Goal: Information Seeking & Learning: Learn about a topic

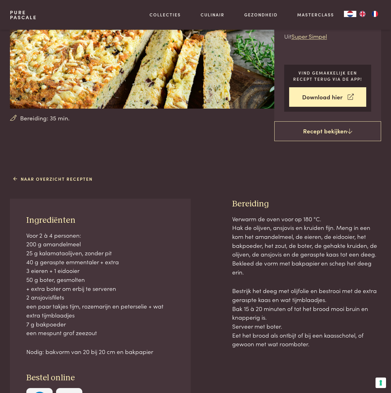
scroll to position [93, 0]
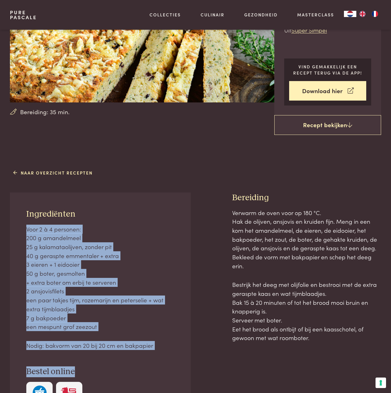
drag, startPoint x: 26, startPoint y: 238, endPoint x: 164, endPoint y: 351, distance: 177.7
click at [164, 241] on div "Ingrediënten Voor 2 à 4 personen: 200 g amandelmeel 25 g kalamataolijven, zonde…" at bounding box center [100, 309] width 181 height 232
click at [161, 241] on p "Nodig: bakvorm van 20 bij 20 cm en bakpapier" at bounding box center [100, 345] width 148 height 9
drag, startPoint x: 163, startPoint y: 347, endPoint x: 32, endPoint y: 231, distance: 175.7
click at [32, 231] on div "Voor 2 à 4 personen: 200 g amandelmeel 25 g kalamataolijven, zonder pit 40 g ge…" at bounding box center [100, 287] width 148 height 125
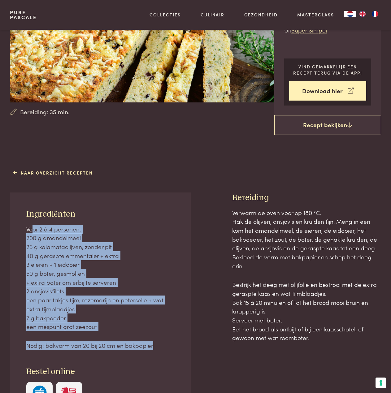
click at [33, 232] on p "Voor 2 à 4 personen: 200 g amandelmeel 25 g kalamataolijven, zonder pit 40 g ge…" at bounding box center [100, 278] width 148 height 106
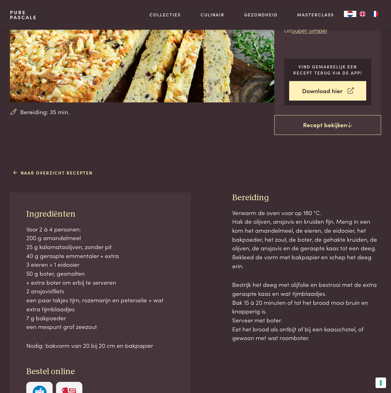
scroll to position [0, 0]
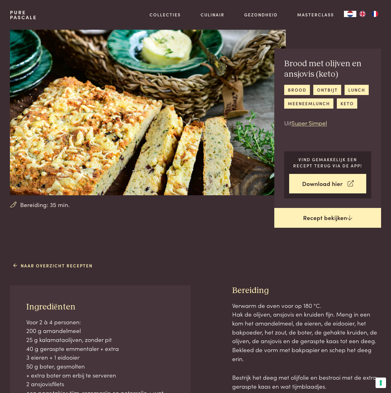
click at [302, 219] on link "Recept bekijken" at bounding box center [327, 218] width 107 height 20
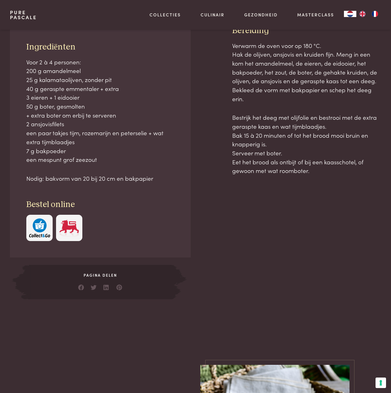
scroll to position [260, 0]
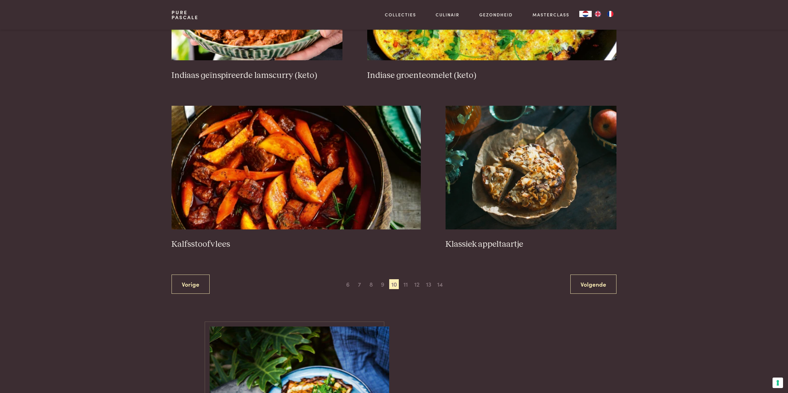
scroll to position [1030, 0]
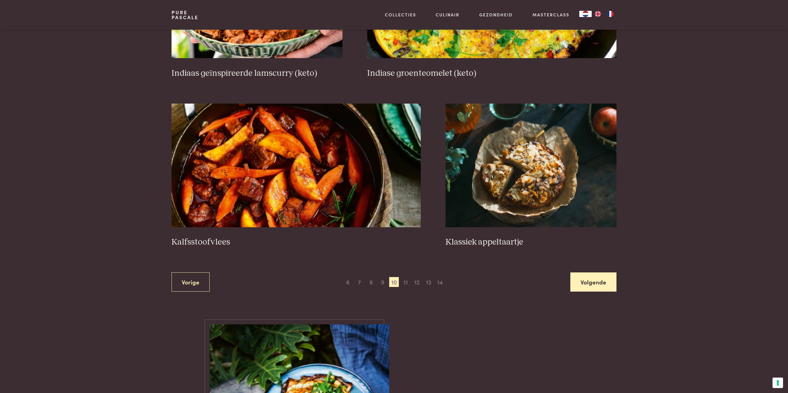
click at [609, 285] on link "Volgende" at bounding box center [593, 282] width 46 height 19
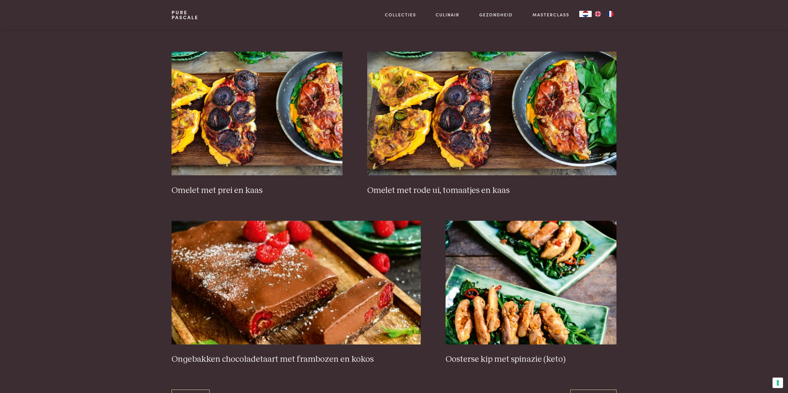
scroll to position [1009, 0]
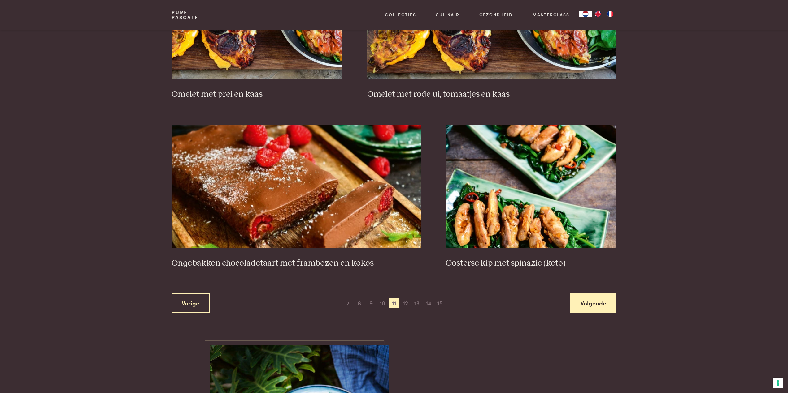
click at [608, 306] on link "Volgende" at bounding box center [593, 303] width 46 height 19
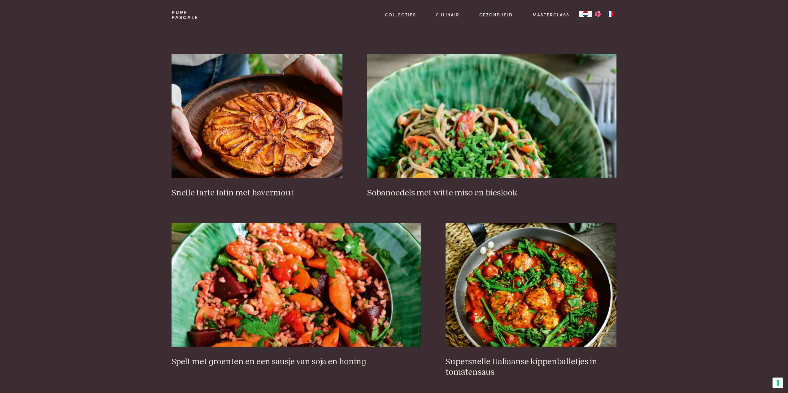
scroll to position [1040, 0]
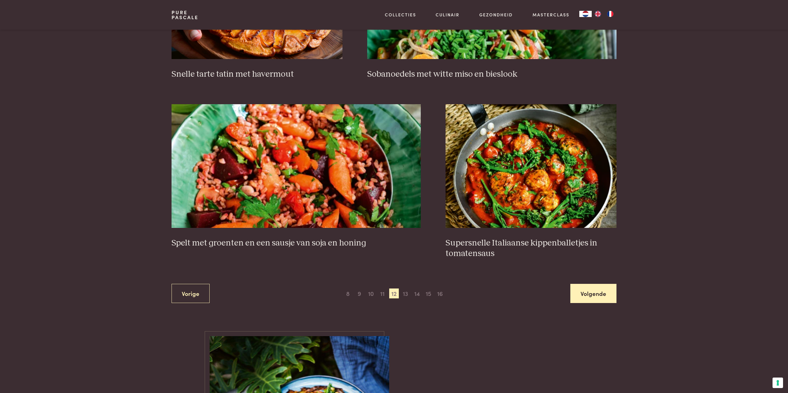
click at [608, 297] on link "Volgende" at bounding box center [593, 293] width 46 height 19
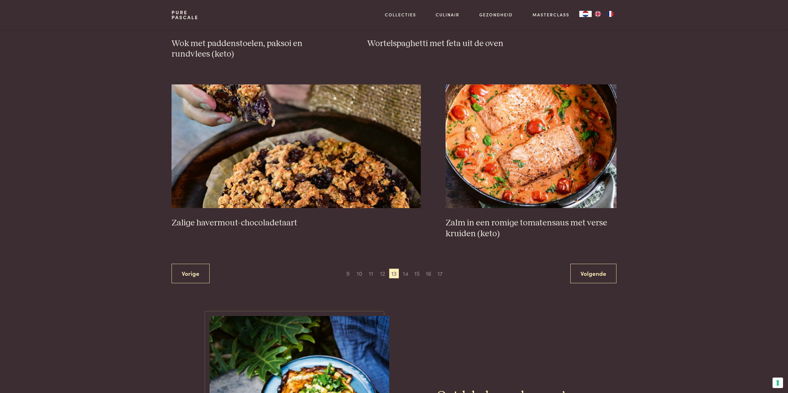
scroll to position [1071, 0]
click at [599, 274] on link "Volgende" at bounding box center [593, 273] width 46 height 19
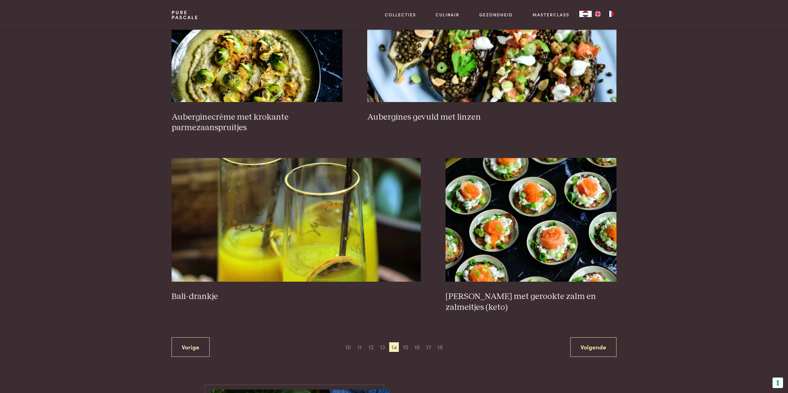
scroll to position [1009, 0]
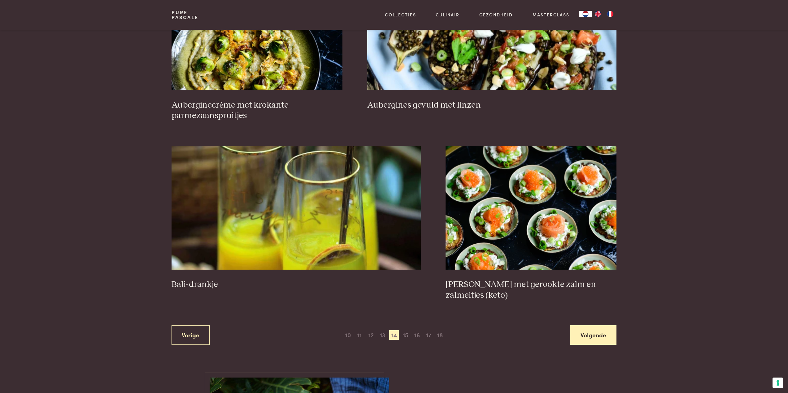
click at [611, 326] on link "Volgende" at bounding box center [593, 335] width 46 height 19
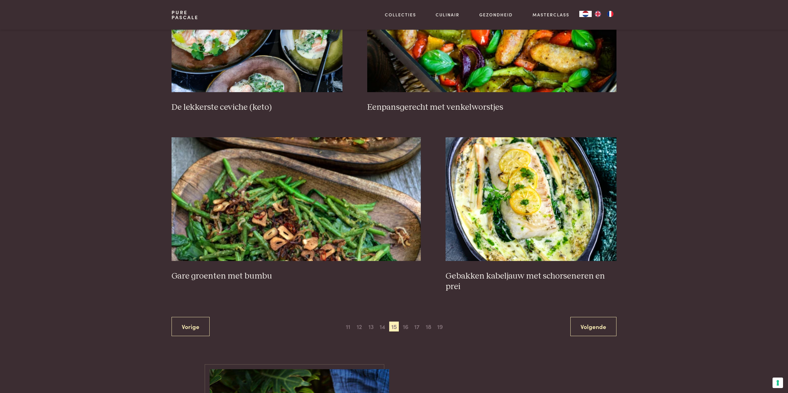
scroll to position [1009, 0]
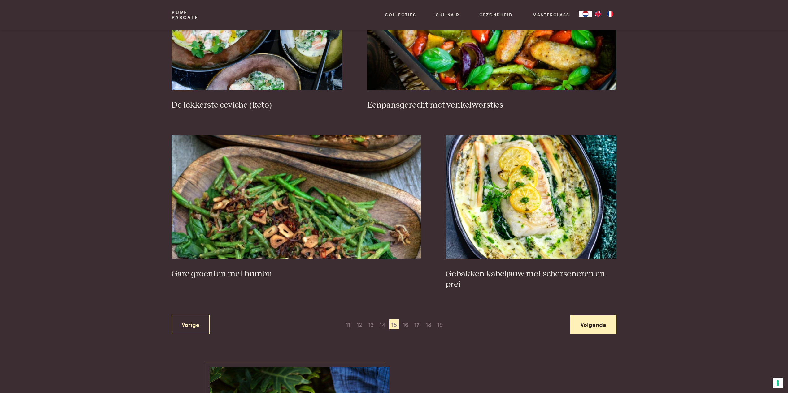
click at [609, 327] on link "Volgende" at bounding box center [593, 324] width 46 height 19
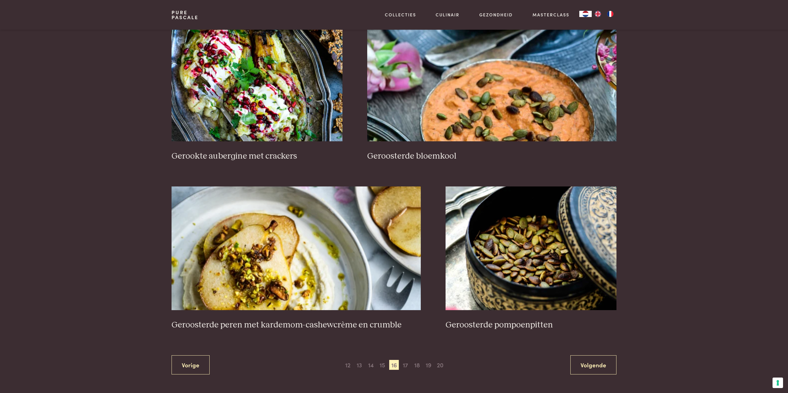
scroll to position [1009, 0]
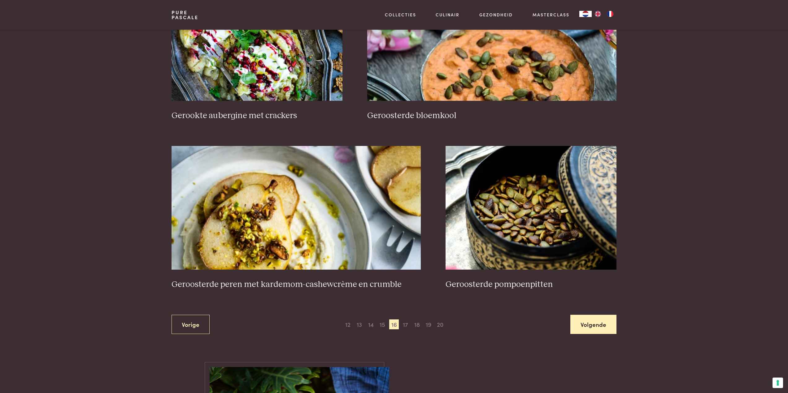
click at [609, 330] on link "Volgende" at bounding box center [593, 324] width 46 height 19
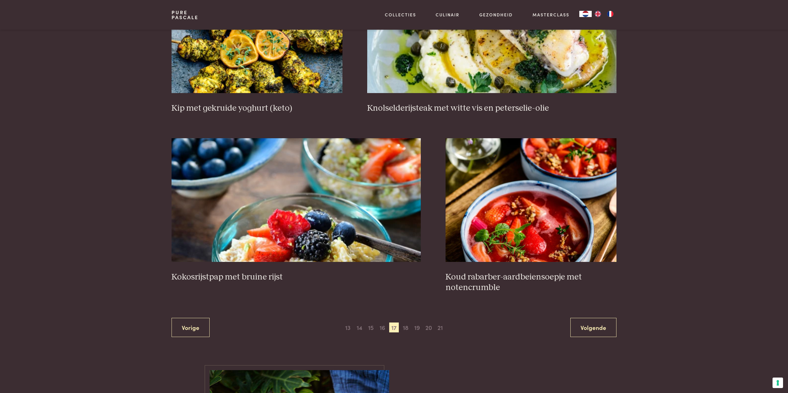
scroll to position [1009, 0]
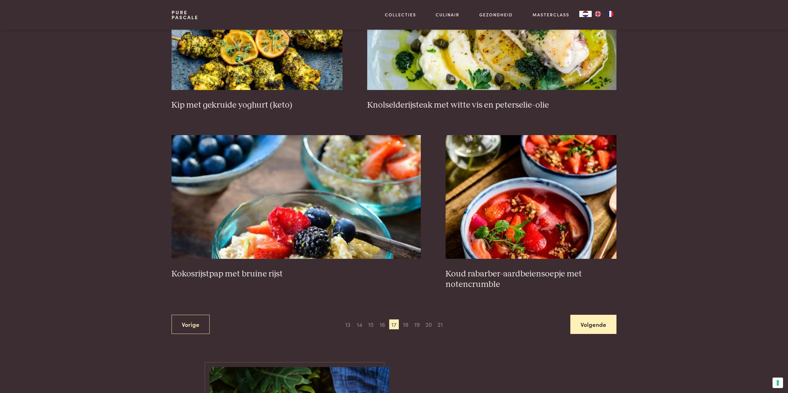
click at [610, 324] on link "Volgende" at bounding box center [593, 324] width 46 height 19
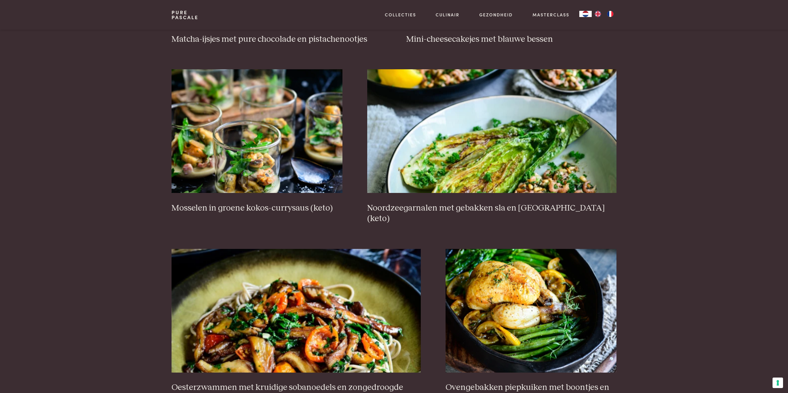
scroll to position [916, 0]
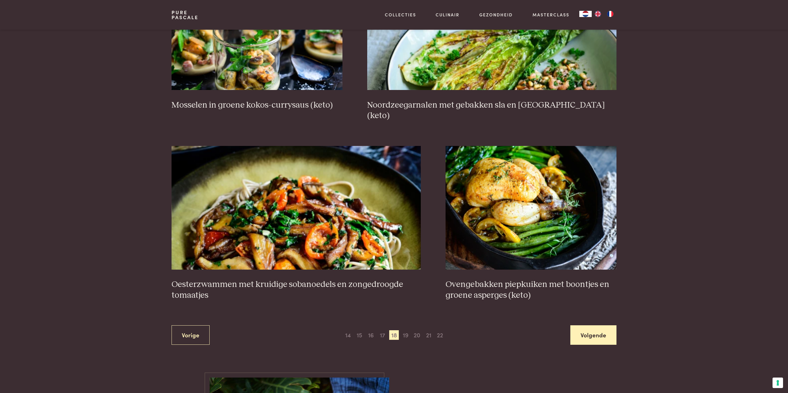
click at [593, 329] on link "Volgende" at bounding box center [593, 335] width 46 height 19
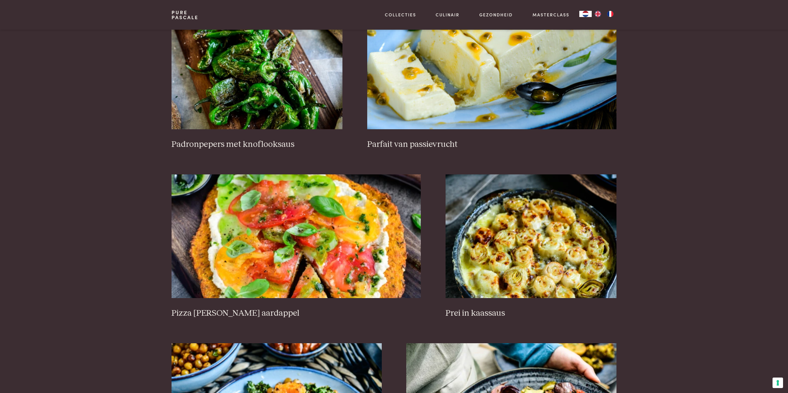
scroll to position [606, 0]
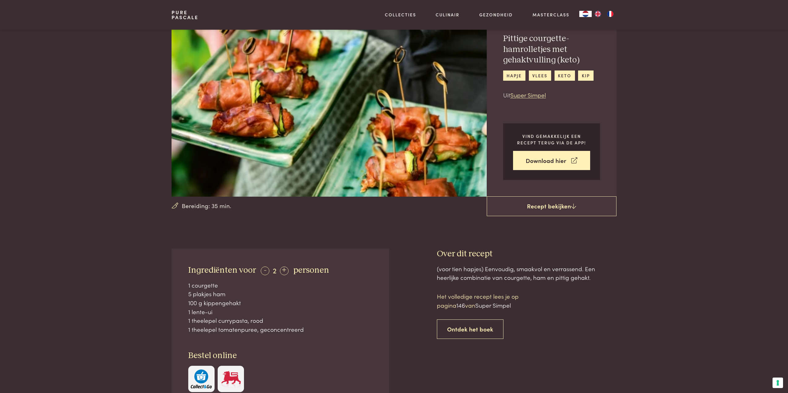
scroll to position [155, 0]
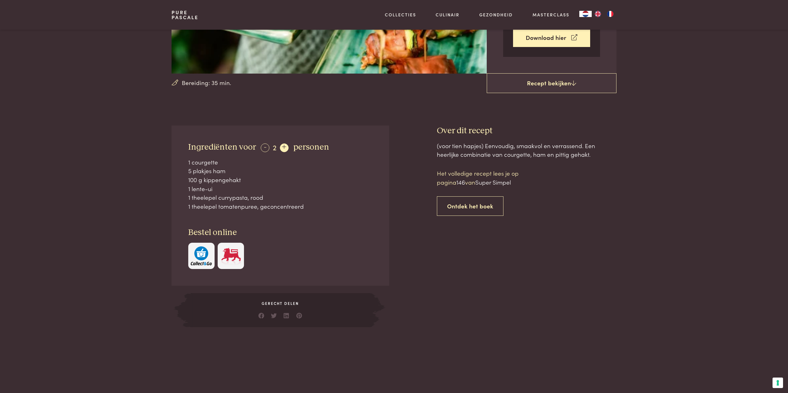
click at [286, 149] on div "+" at bounding box center [284, 148] width 9 height 9
click at [264, 149] on div "-" at bounding box center [265, 148] width 9 height 9
drag, startPoint x: 203, startPoint y: 177, endPoint x: 274, endPoint y: 195, distance: 73.3
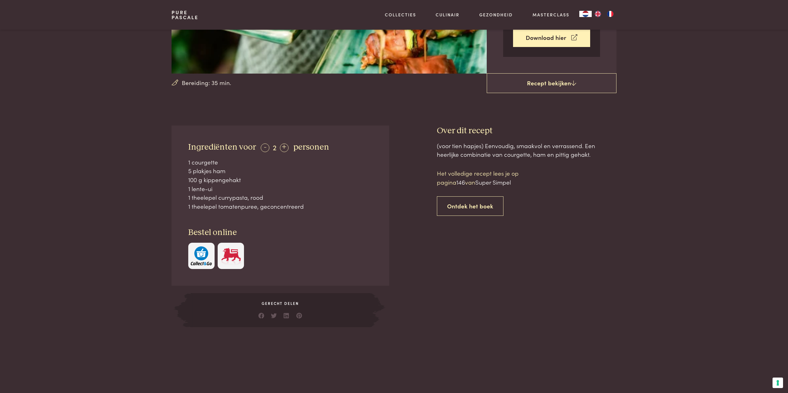
click at [273, 194] on div "1 courgette 5 plakjes ham 100 g kippengehakt 1 lente-ui 1 theelepel currypasta,…" at bounding box center [280, 184] width 184 height 53
click at [306, 202] on div "1 theelepel tomatenpuree, geconcentreerd" at bounding box center [280, 206] width 184 height 9
drag, startPoint x: 442, startPoint y: 177, endPoint x: 488, endPoint y: 178, distance: 46.5
click at [488, 178] on p "Het volledige recept lees je op pagina 146 van Super Simpel" at bounding box center [489, 178] width 105 height 18
click at [437, 173] on p "Het volledige recept lees je op pagina 146 van Super Simpel" at bounding box center [489, 178] width 105 height 18
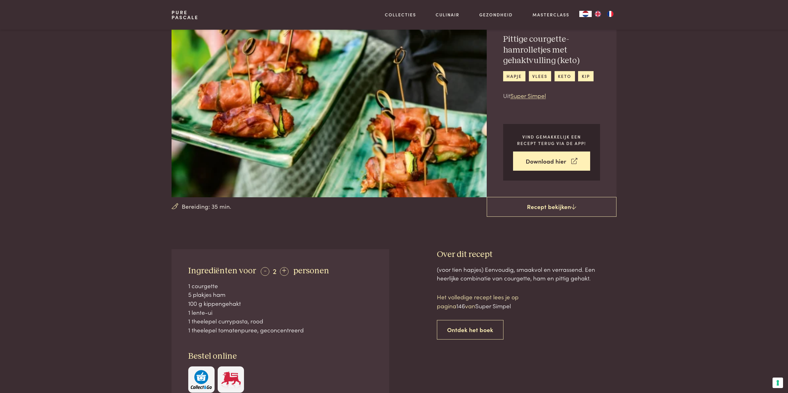
scroll to position [0, 0]
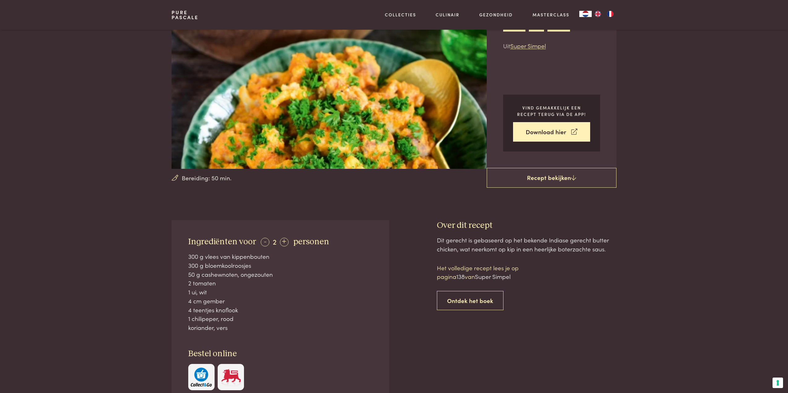
scroll to position [62, 0]
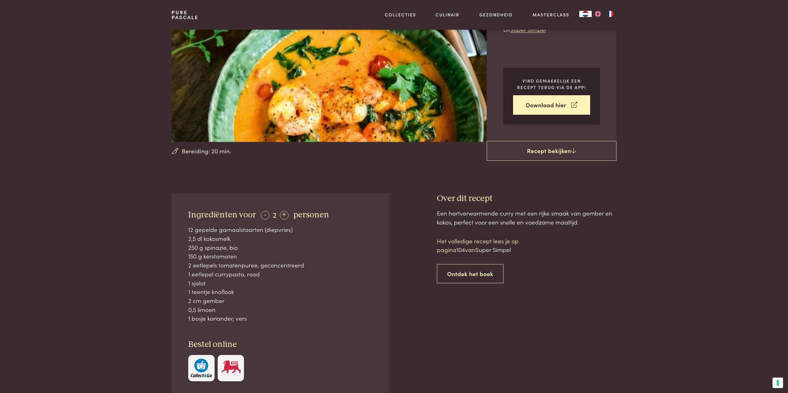
scroll to position [93, 0]
